Goal: Task Accomplishment & Management: Manage account settings

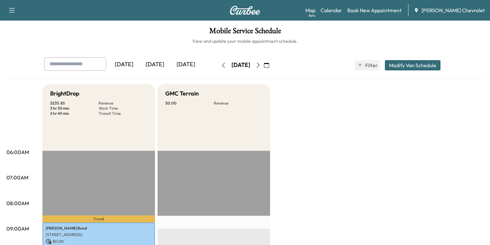
click at [269, 66] on icon "button" at bounding box center [266, 65] width 5 height 5
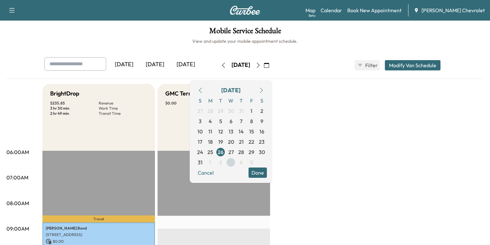
click at [232, 162] on span "3" at bounding box center [230, 162] width 3 height 8
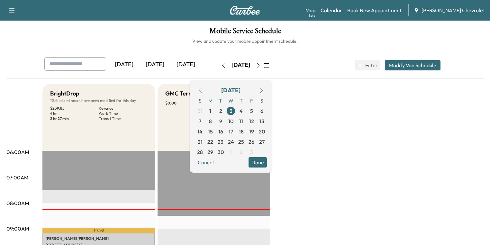
click at [267, 161] on button "Done" at bounding box center [257, 162] width 18 height 10
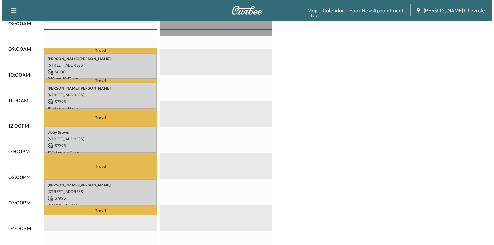
scroll to position [180, 0]
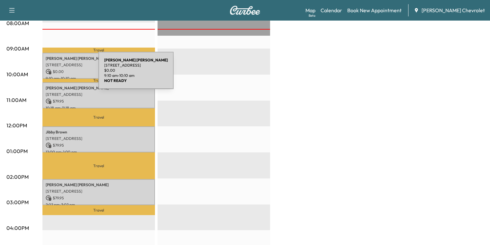
click at [65, 64] on p "[STREET_ADDRESS]" at bounding box center [99, 64] width 106 height 5
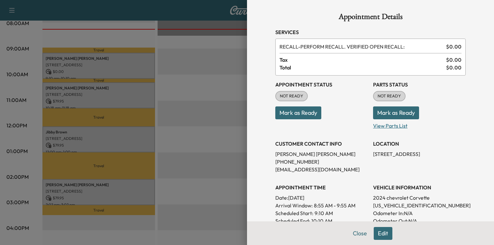
click at [396, 127] on p "View Parts List" at bounding box center [419, 124] width 93 height 10
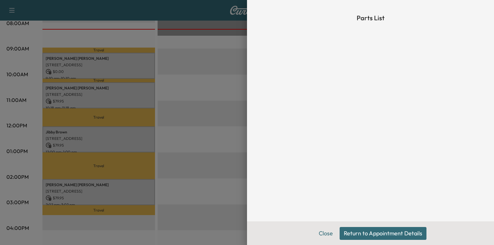
click at [352, 234] on button "Return to Appointment Details" at bounding box center [382, 233] width 87 height 13
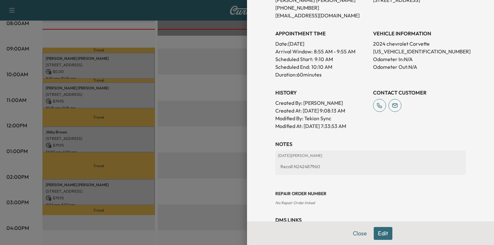
scroll to position [154, 0]
click at [301, 164] on div "Recall N242487960" at bounding box center [370, 166] width 185 height 12
copy div "N242487960"
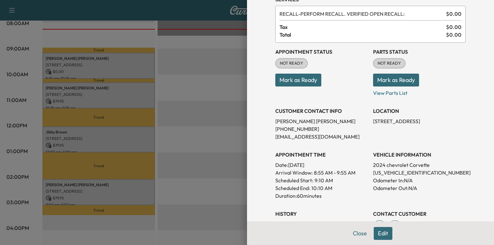
scroll to position [0, 0]
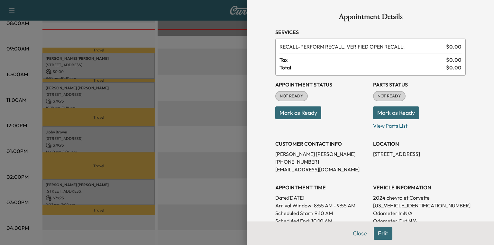
click at [393, 113] on button "Mark as Ready" at bounding box center [396, 112] width 46 height 13
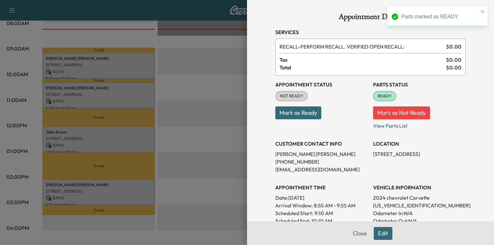
drag, startPoint x: 354, startPoint y: 233, endPoint x: 302, endPoint y: 211, distance: 56.3
click at [354, 233] on button "Close" at bounding box center [359, 233] width 22 height 13
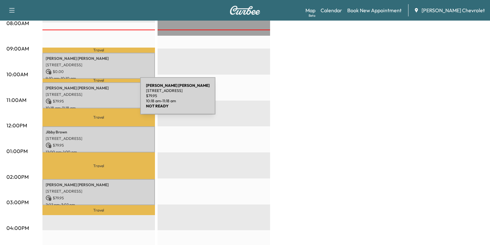
click at [92, 92] on p "[STREET_ADDRESS]" at bounding box center [99, 94] width 106 height 5
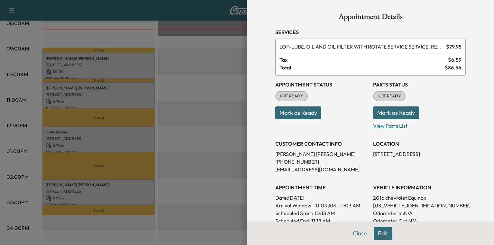
click at [383, 125] on p "View Parts List" at bounding box center [419, 124] width 93 height 10
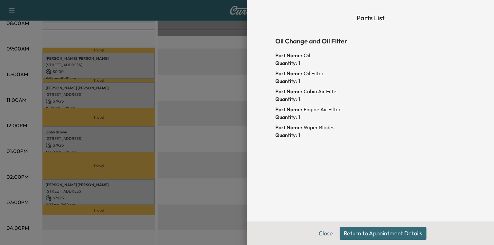
click at [359, 230] on button "Return to Appointment Details" at bounding box center [382, 233] width 87 height 13
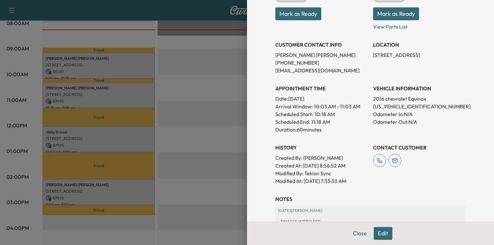
scroll to position [103, 0]
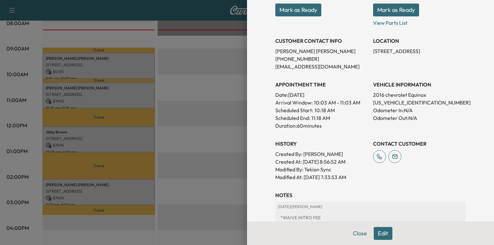
click at [392, 10] on button "Mark as Ready" at bounding box center [396, 10] width 46 height 13
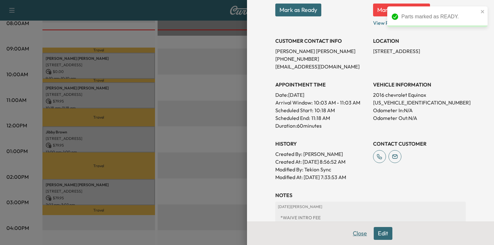
click at [350, 232] on button "Close" at bounding box center [359, 233] width 22 height 13
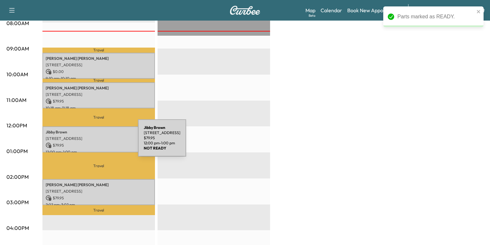
click at [90, 142] on p "$ 79.95" at bounding box center [99, 145] width 106 height 6
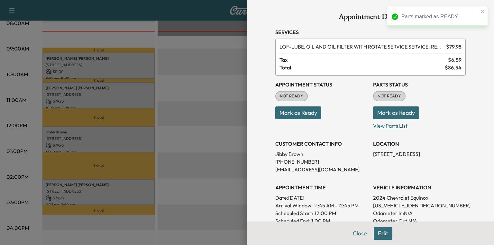
click at [395, 125] on p "View Parts List" at bounding box center [419, 124] width 93 height 10
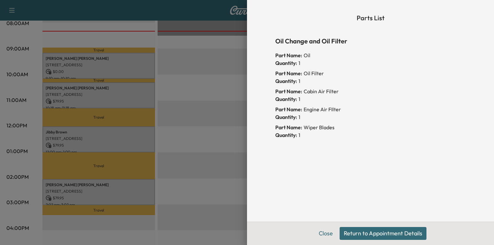
click at [365, 232] on button "Return to Appointment Details" at bounding box center [382, 233] width 87 height 13
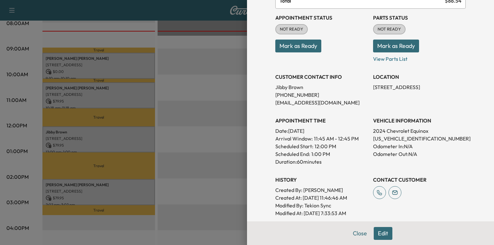
scroll to position [77, 0]
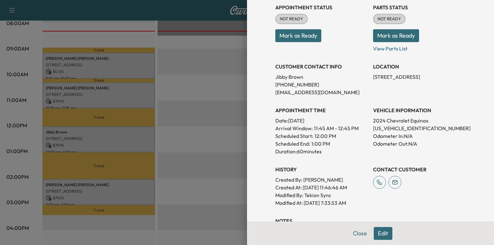
click at [395, 129] on p "[US_VEHICLE_IDENTIFICATION_NUMBER]" at bounding box center [419, 128] width 93 height 8
copy p "[US_VEHICLE_IDENTIFICATION_NUMBER]"
click at [392, 35] on button "Mark as Ready" at bounding box center [396, 35] width 46 height 13
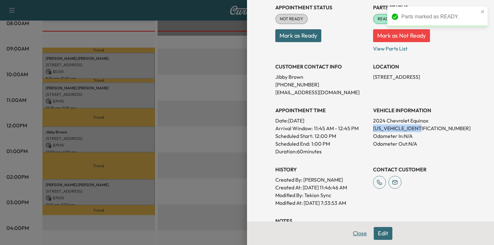
click at [356, 234] on button "Close" at bounding box center [359, 233] width 22 height 13
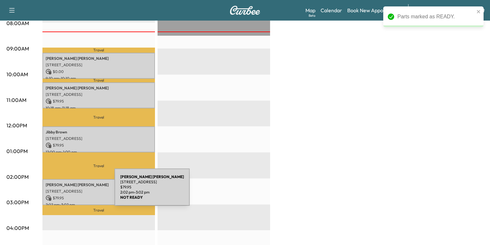
click at [66, 191] on p "[STREET_ADDRESS]" at bounding box center [99, 191] width 106 height 5
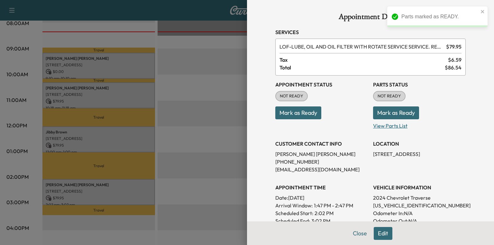
click at [382, 127] on p "View Parts List" at bounding box center [419, 124] width 93 height 10
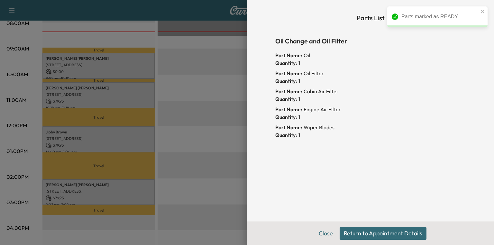
click at [352, 233] on button "Return to Appointment Details" at bounding box center [382, 233] width 87 height 13
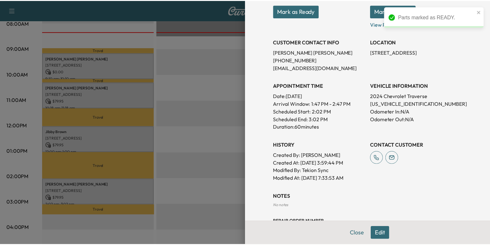
scroll to position [103, 0]
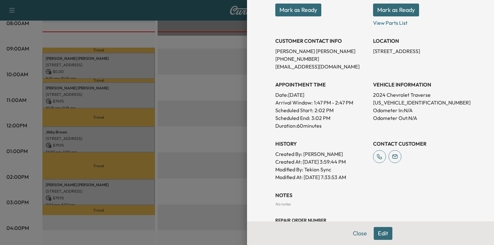
click at [404, 103] on p "[US_VEHICLE_IDENTIFICATION_NUMBER]" at bounding box center [419, 103] width 93 height 8
copy p "[US_VEHICLE_IDENTIFICATION_NUMBER]"
click at [406, 8] on button "Mark as Ready" at bounding box center [396, 10] width 46 height 13
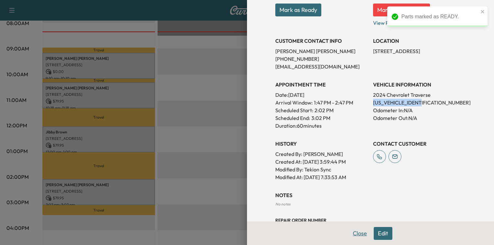
click at [350, 230] on button "Close" at bounding box center [359, 233] width 22 height 13
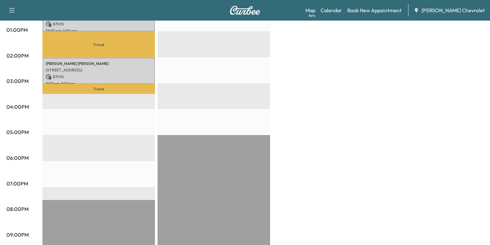
scroll to position [147, 0]
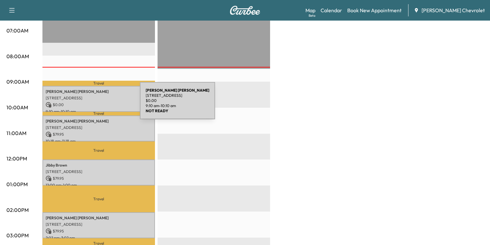
click at [91, 102] on p "$ 0.00" at bounding box center [99, 105] width 106 height 6
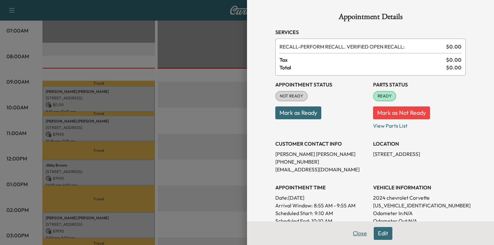
click at [359, 233] on button "Close" at bounding box center [359, 233] width 22 height 13
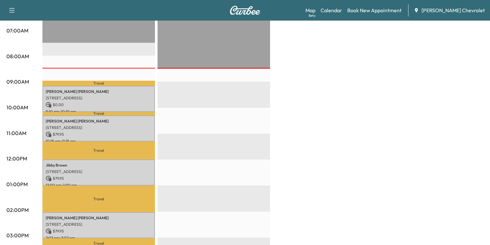
click at [76, 125] on p "[STREET_ADDRESS]" at bounding box center [99, 127] width 106 height 5
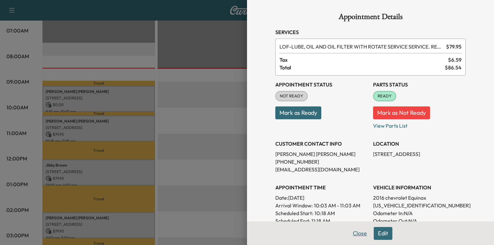
click at [353, 234] on button "Close" at bounding box center [359, 233] width 22 height 13
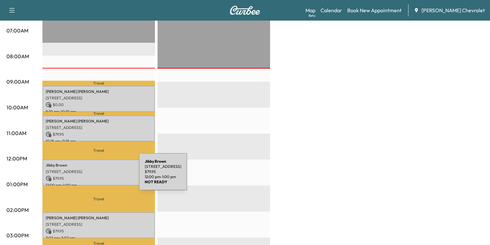
click at [91, 175] on p "$ 79.95" at bounding box center [99, 178] width 106 height 6
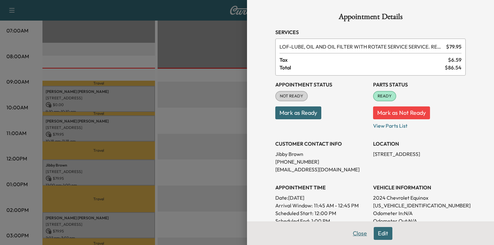
click at [353, 236] on button "Close" at bounding box center [359, 233] width 22 height 13
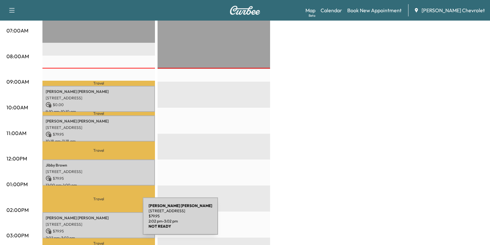
click at [91, 222] on p "[STREET_ADDRESS]" at bounding box center [99, 224] width 106 height 5
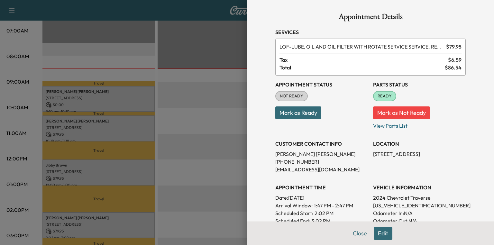
click at [354, 233] on button "Close" at bounding box center [359, 233] width 22 height 13
